Goal: Transaction & Acquisition: Purchase product/service

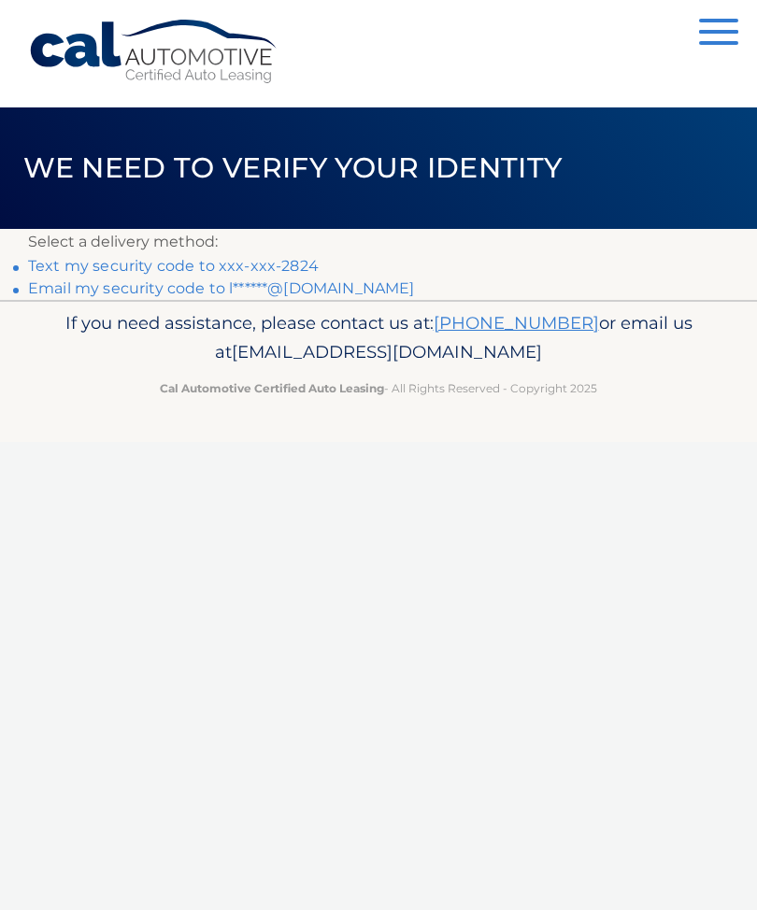
click at [258, 270] on link "Text my security code to xxx-xxx-2824" at bounding box center [173, 266] width 291 height 18
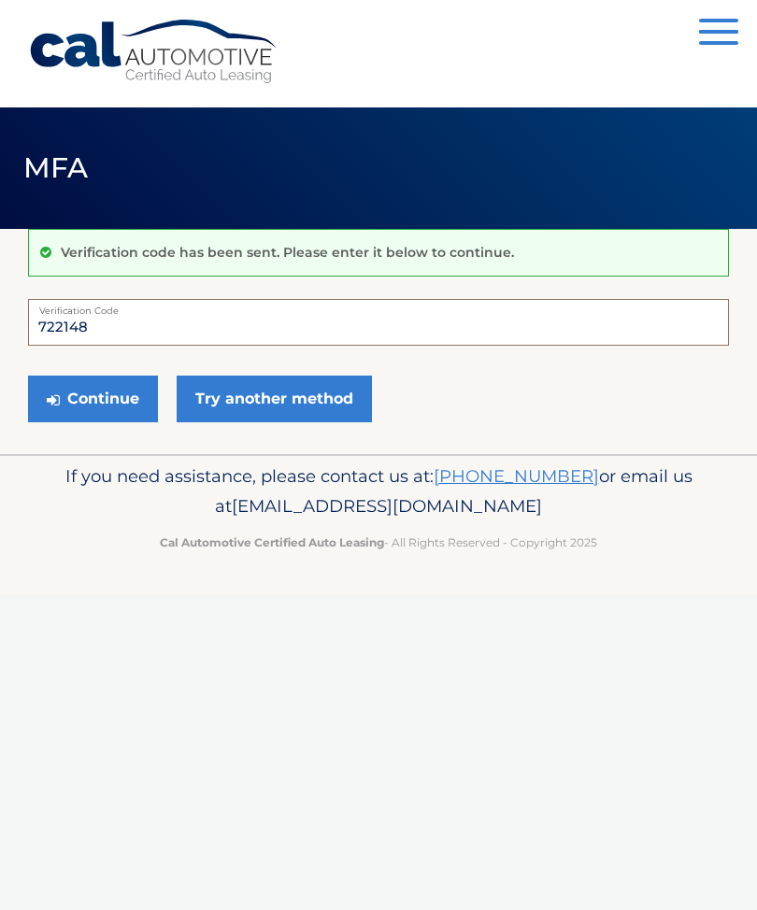
type input "722148"
click at [124, 395] on button "Continue" at bounding box center [93, 399] width 130 height 47
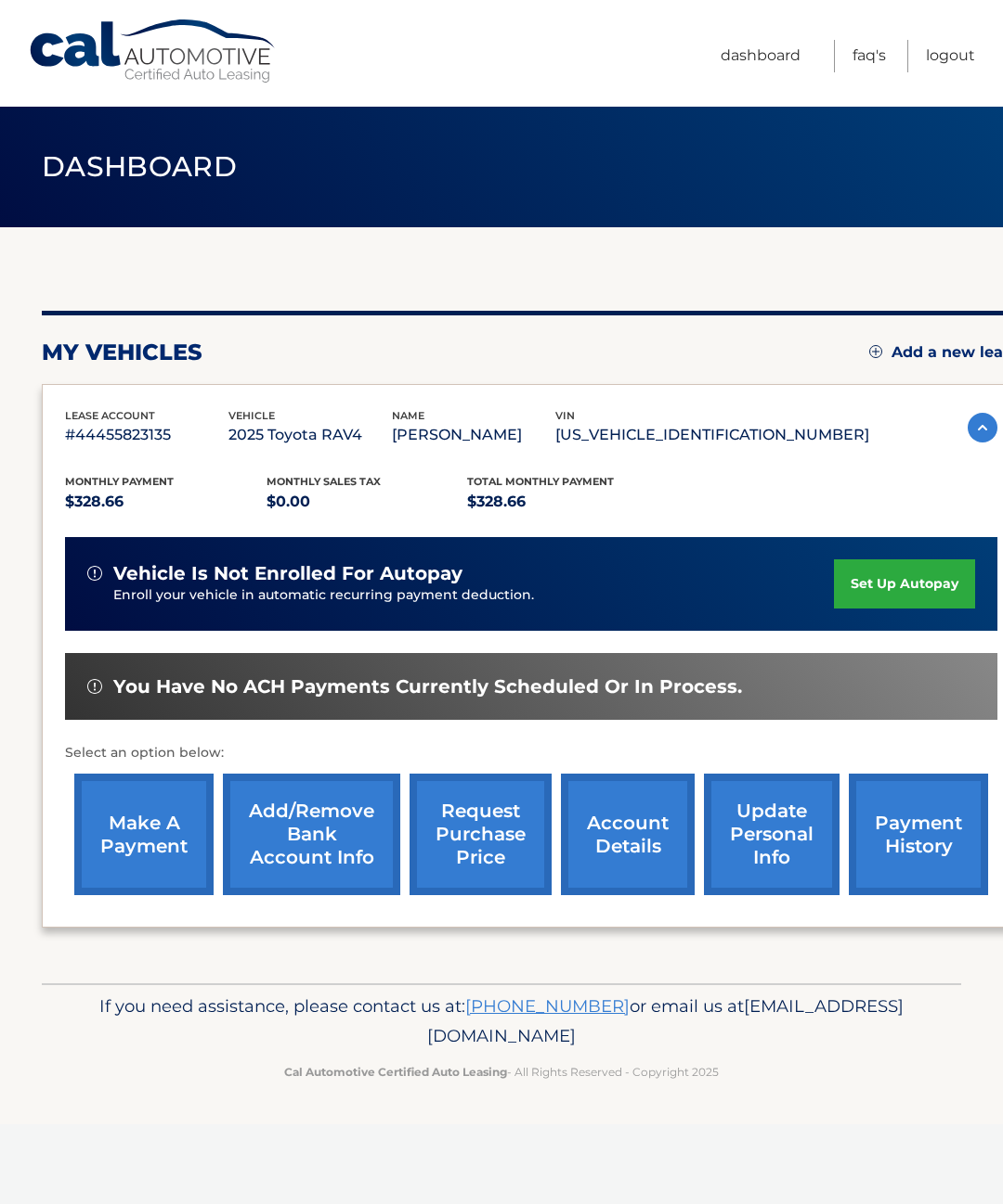
click at [141, 851] on link "make a payment" at bounding box center [144, 835] width 139 height 121
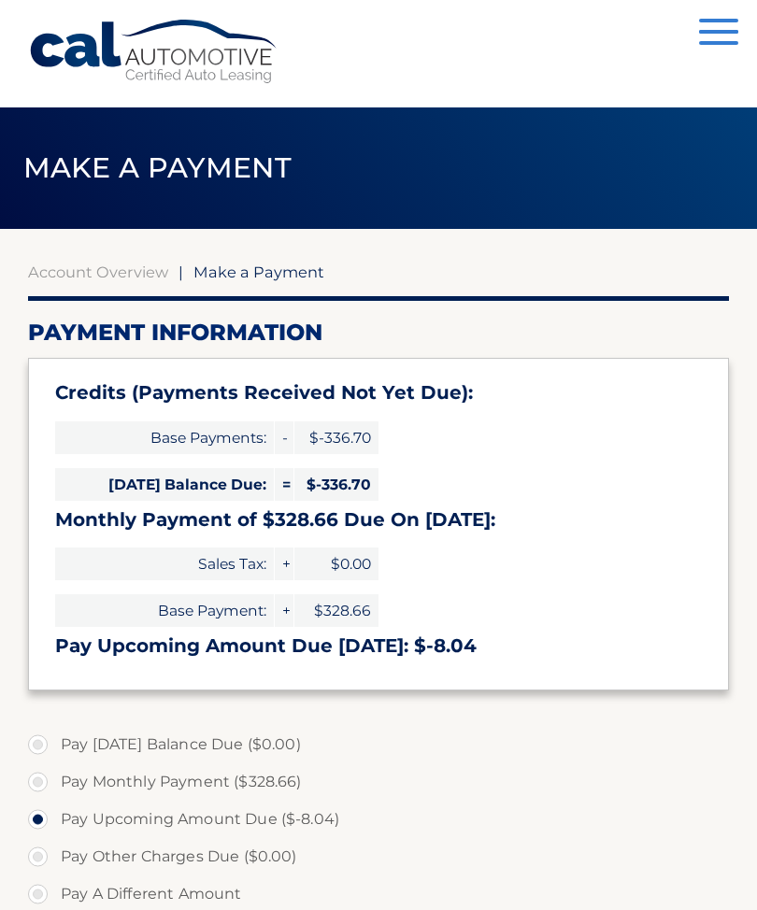
select select "N2MyY2UyMDktYzg1Yy00ZDRhLWI4NDctMzJiNDYyN2UxODE5"
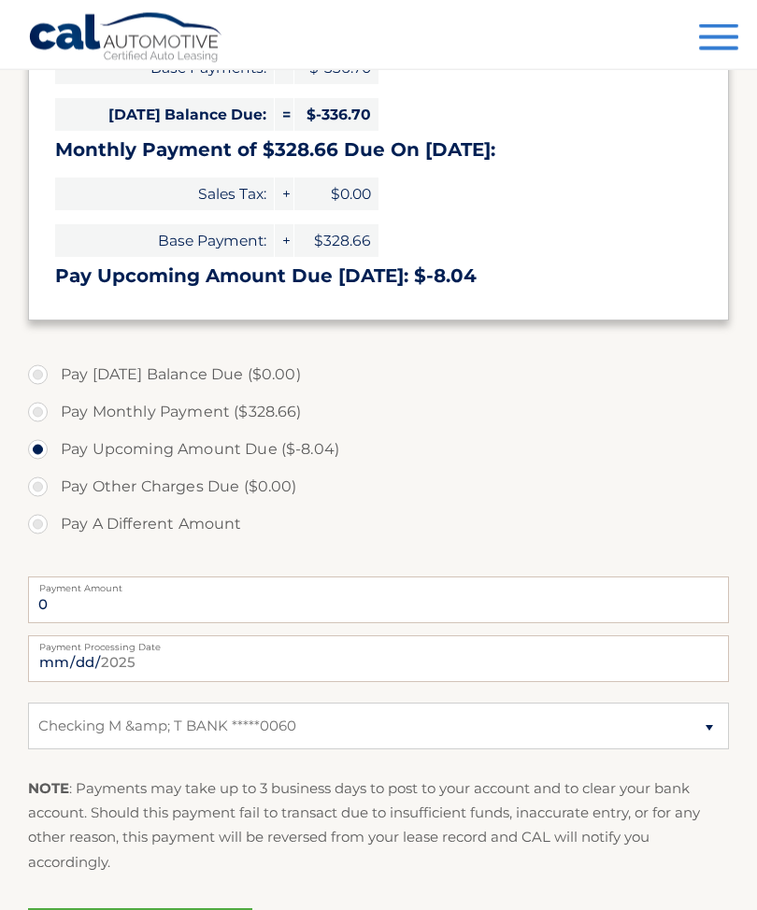
scroll to position [370, 0]
click at [362, 589] on input "0" at bounding box center [378, 600] width 701 height 47
click at [270, 603] on input "0" at bounding box center [378, 600] width 701 height 47
click at [193, 607] on input "0" at bounding box center [378, 600] width 701 height 47
click at [33, 519] on label "Pay A Different Amount" at bounding box center [378, 524] width 701 height 37
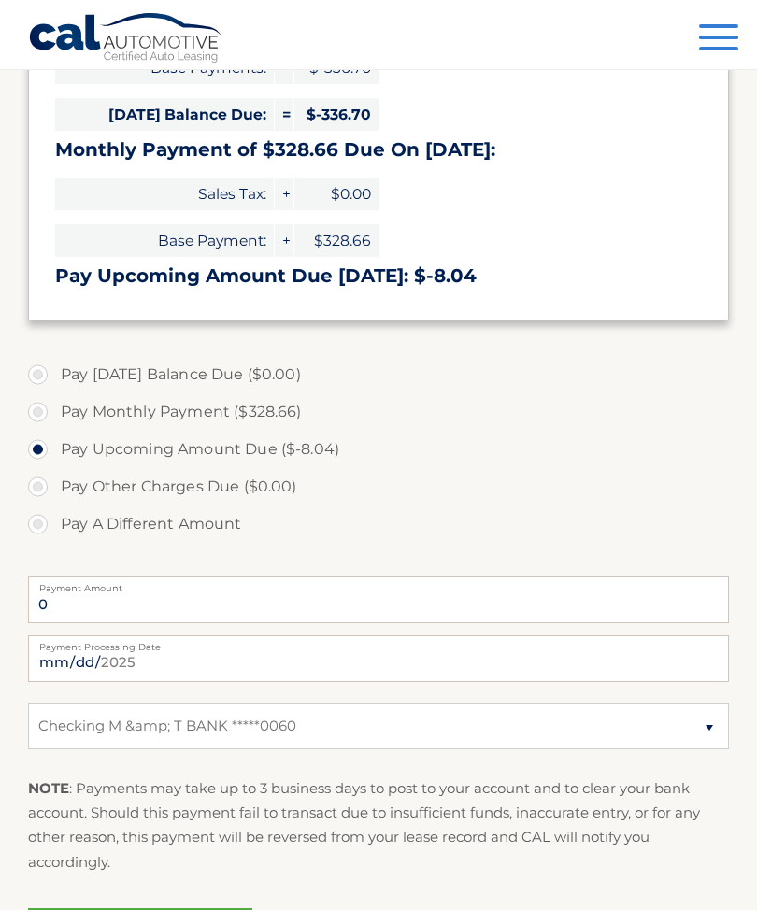
click at [36, 519] on input "Pay A Different Amount" at bounding box center [45, 521] width 19 height 30
radio input "true"
click at [534, 589] on input "Payment Amount" at bounding box center [378, 600] width 701 height 47
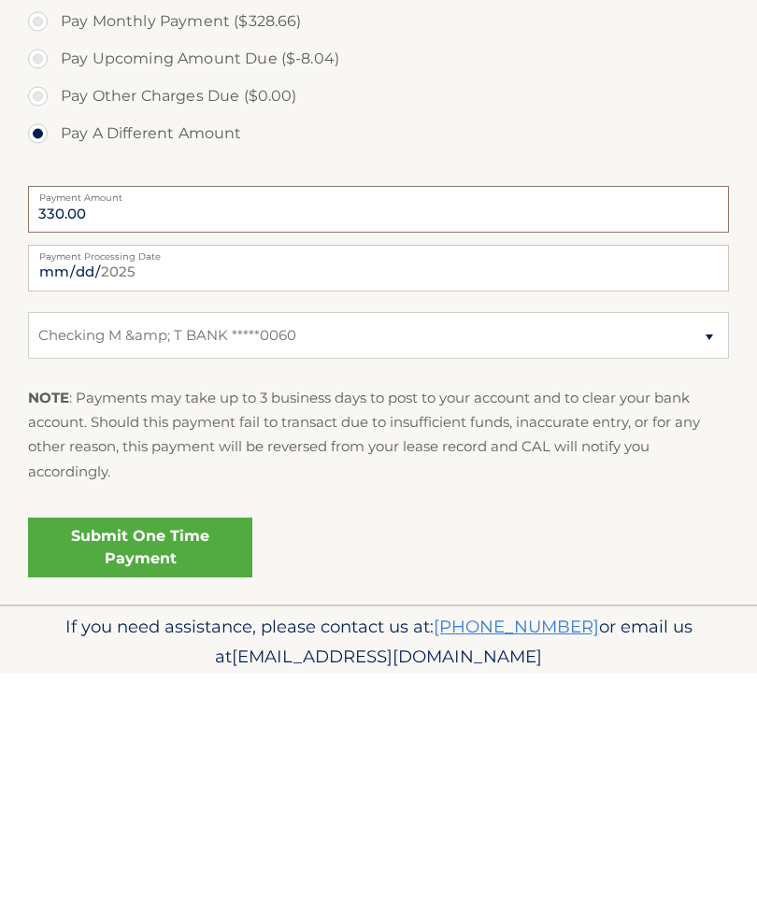
scroll to position [536, 0]
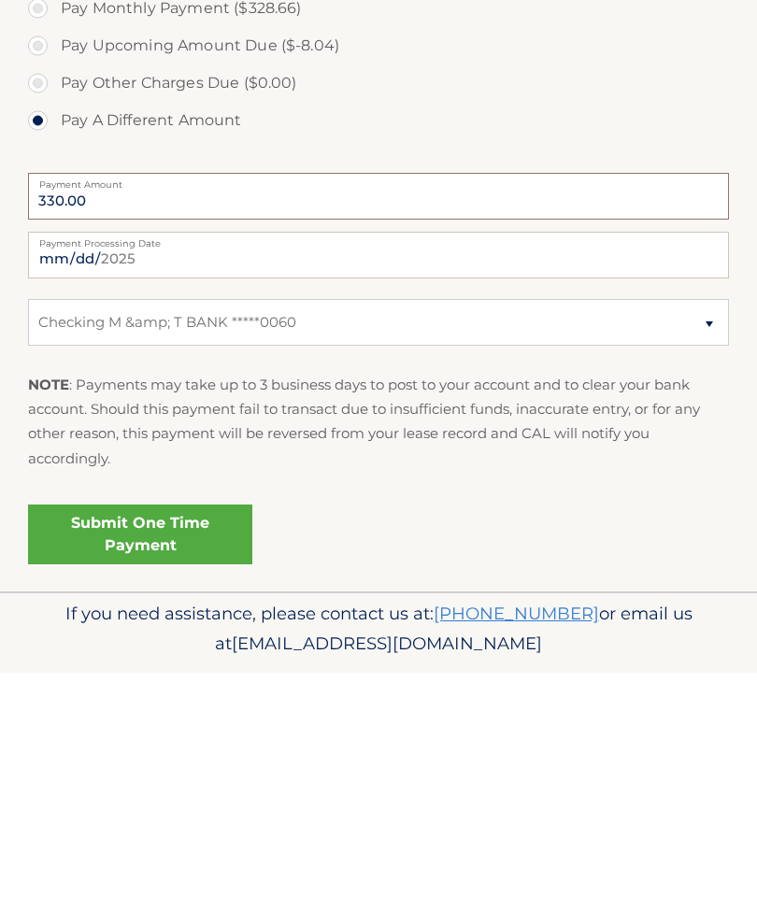
type input "330.00"
click at [183, 743] on link "Submit One Time Payment" at bounding box center [140, 773] width 224 height 60
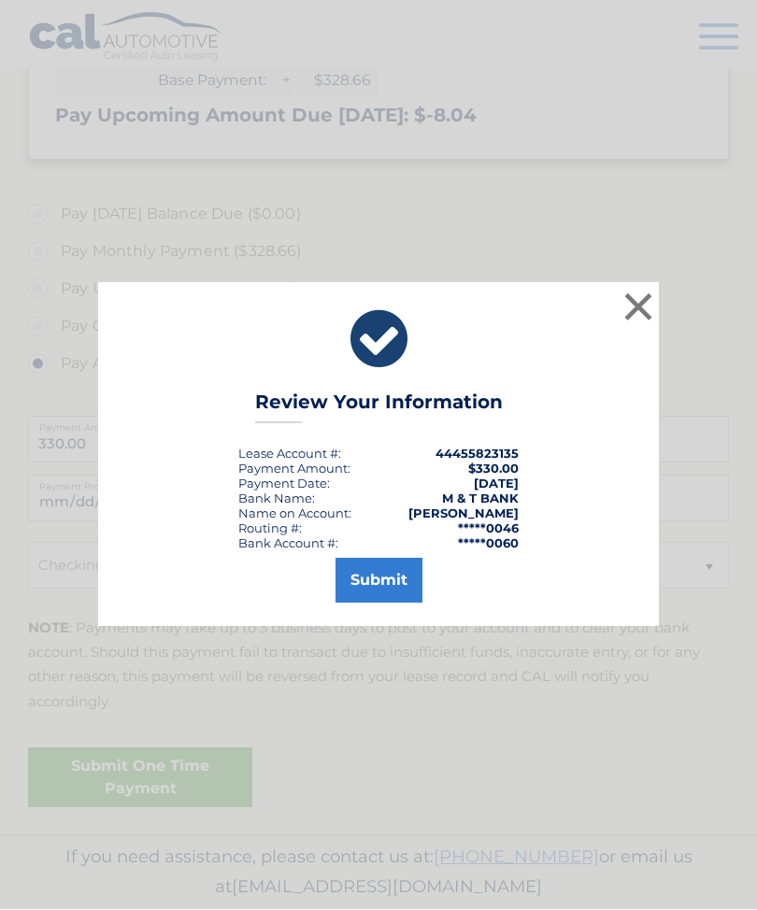
click at [383, 604] on button "Submit" at bounding box center [379, 581] width 87 height 45
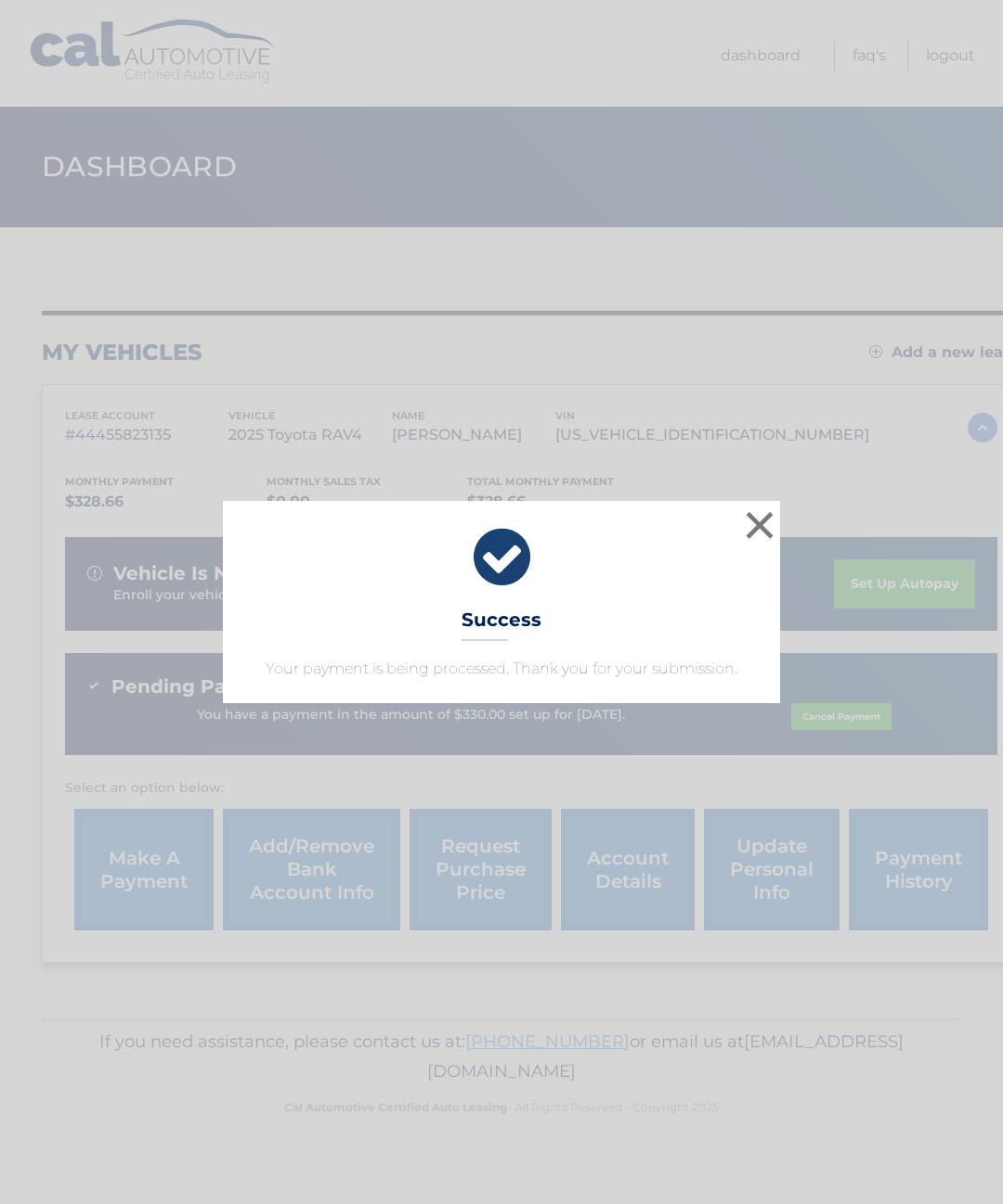
click at [749, 530] on button "×" at bounding box center [759, 524] width 37 height 37
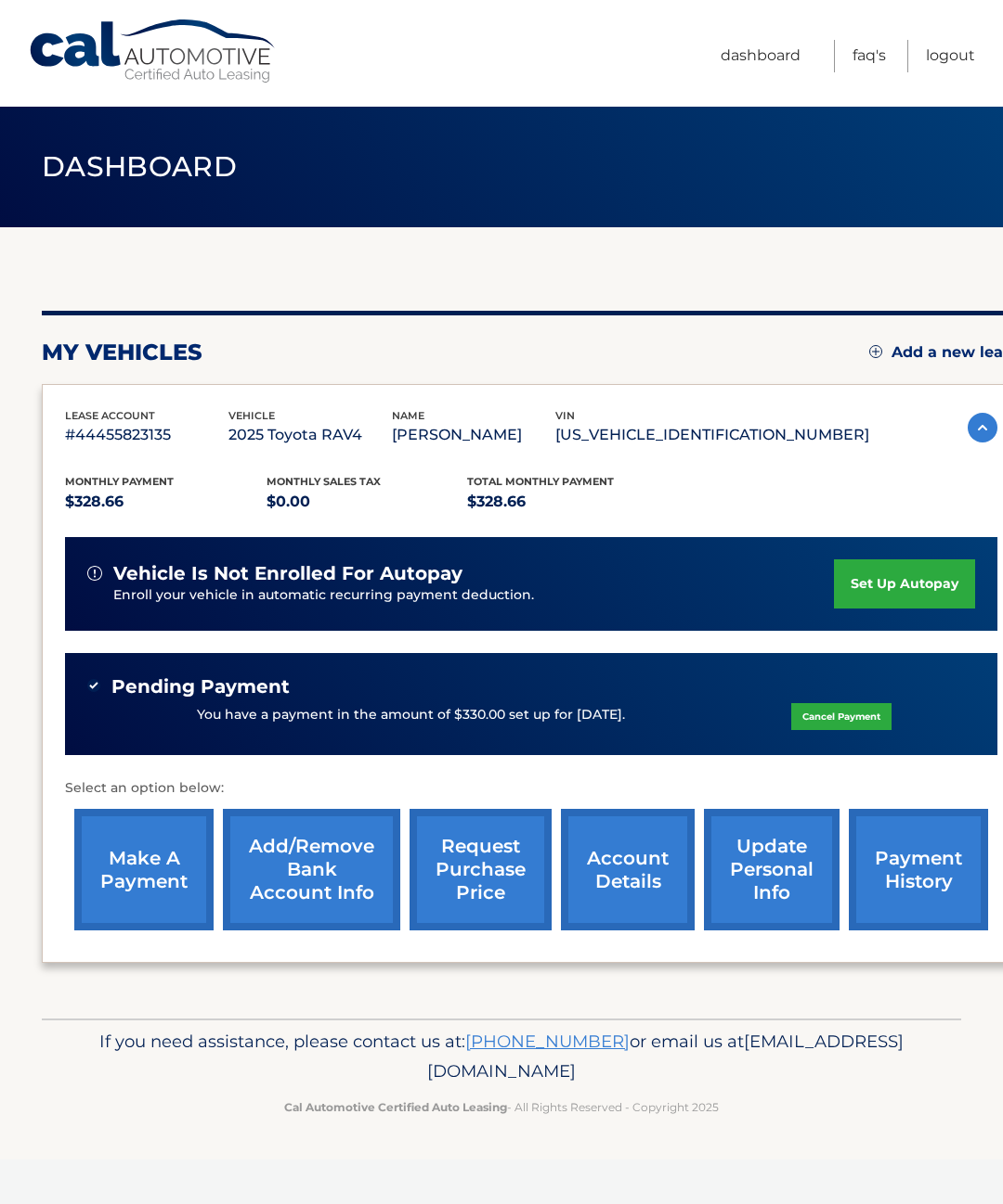
click at [954, 50] on link "Logout" at bounding box center [950, 56] width 50 height 33
